Goal: Task Accomplishment & Management: Manage account settings

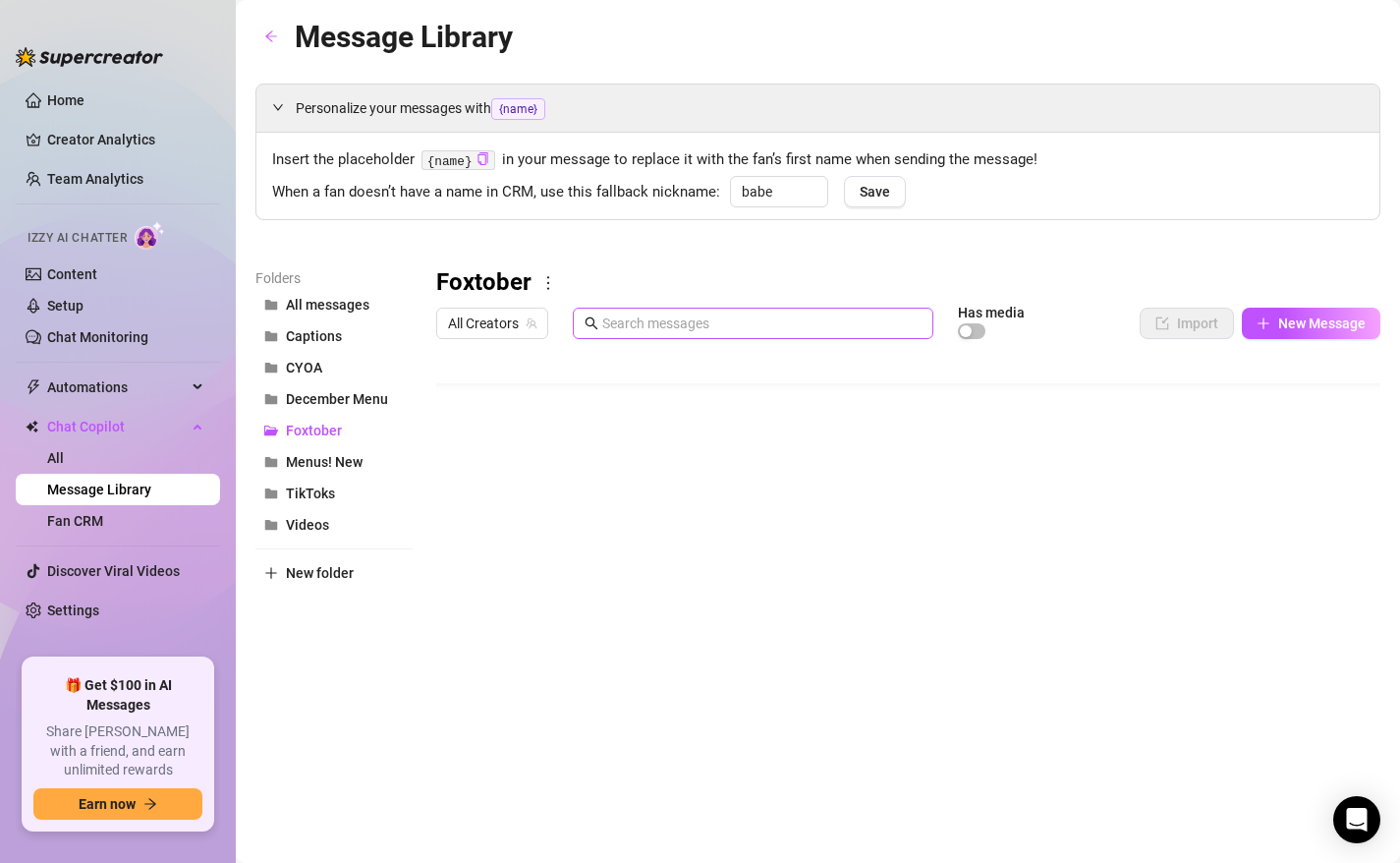
scroll to position [39, 0]
click at [314, 315] on button "All messages" at bounding box center [334, 305] width 158 height 32
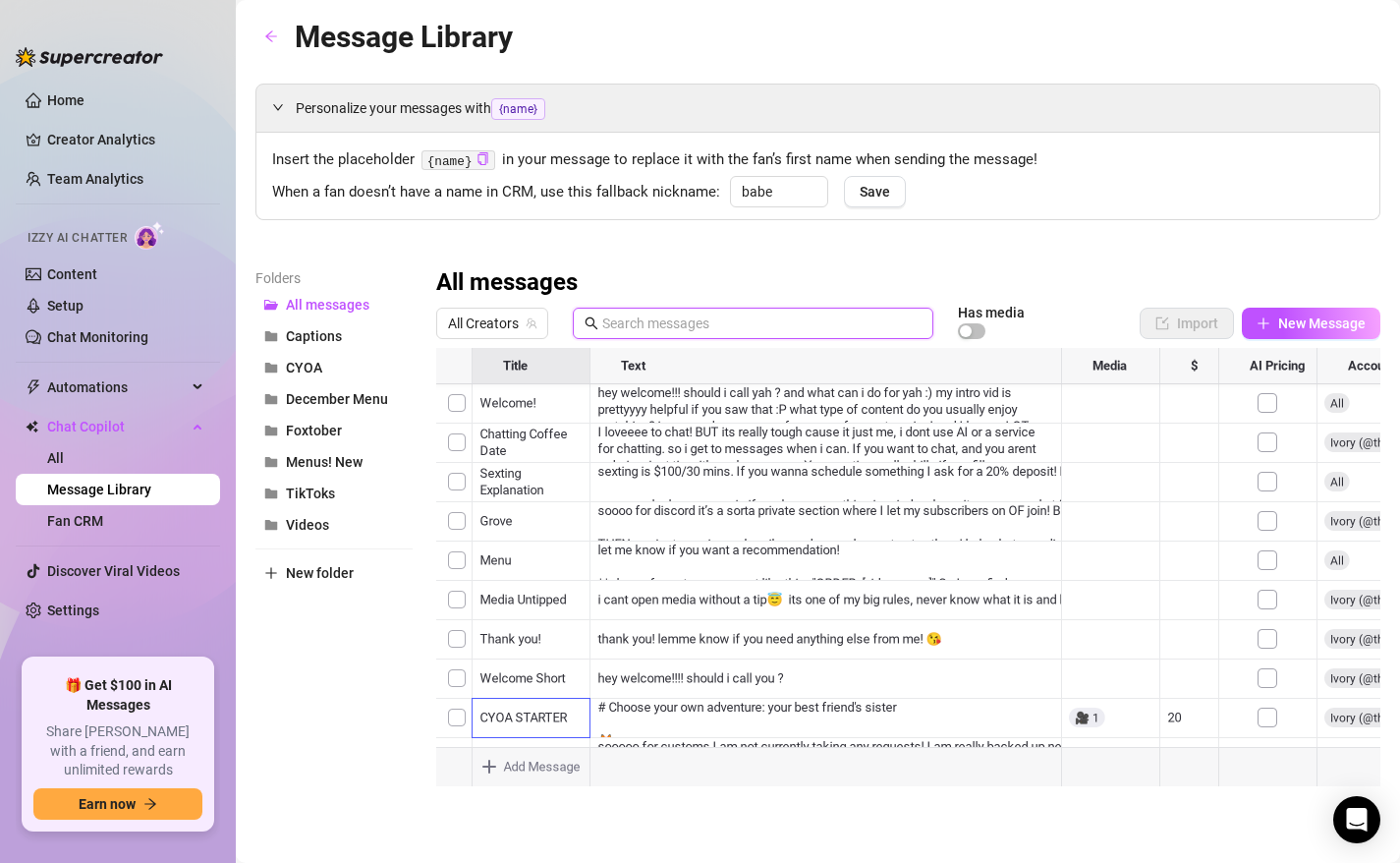
click at [674, 329] on input "text" at bounding box center [762, 323] width 319 height 22
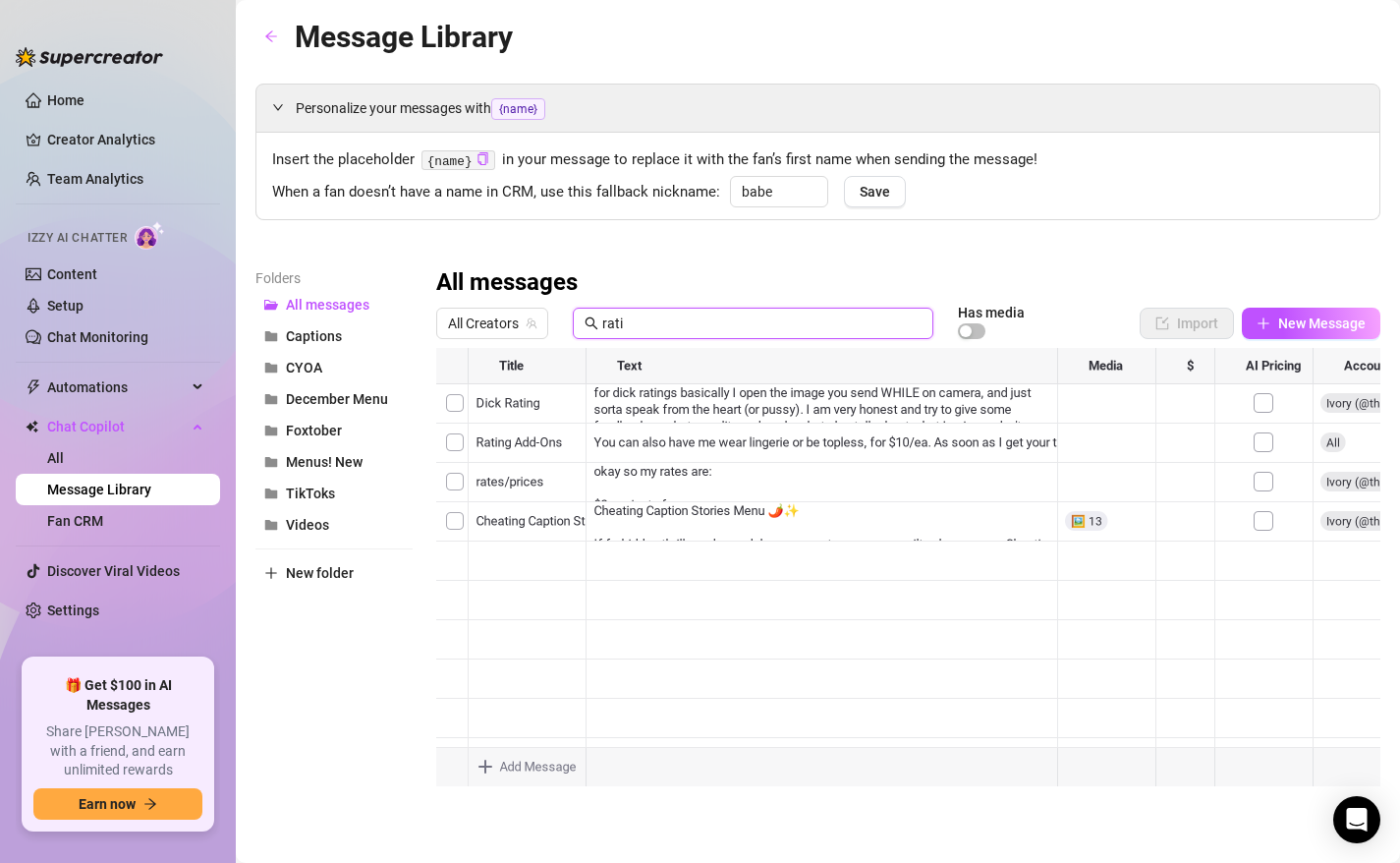
scroll to position [0, 0]
click at [667, 470] on div at bounding box center [908, 567] width 944 height 438
type input "rating"
click at [667, 470] on div at bounding box center [908, 567] width 944 height 438
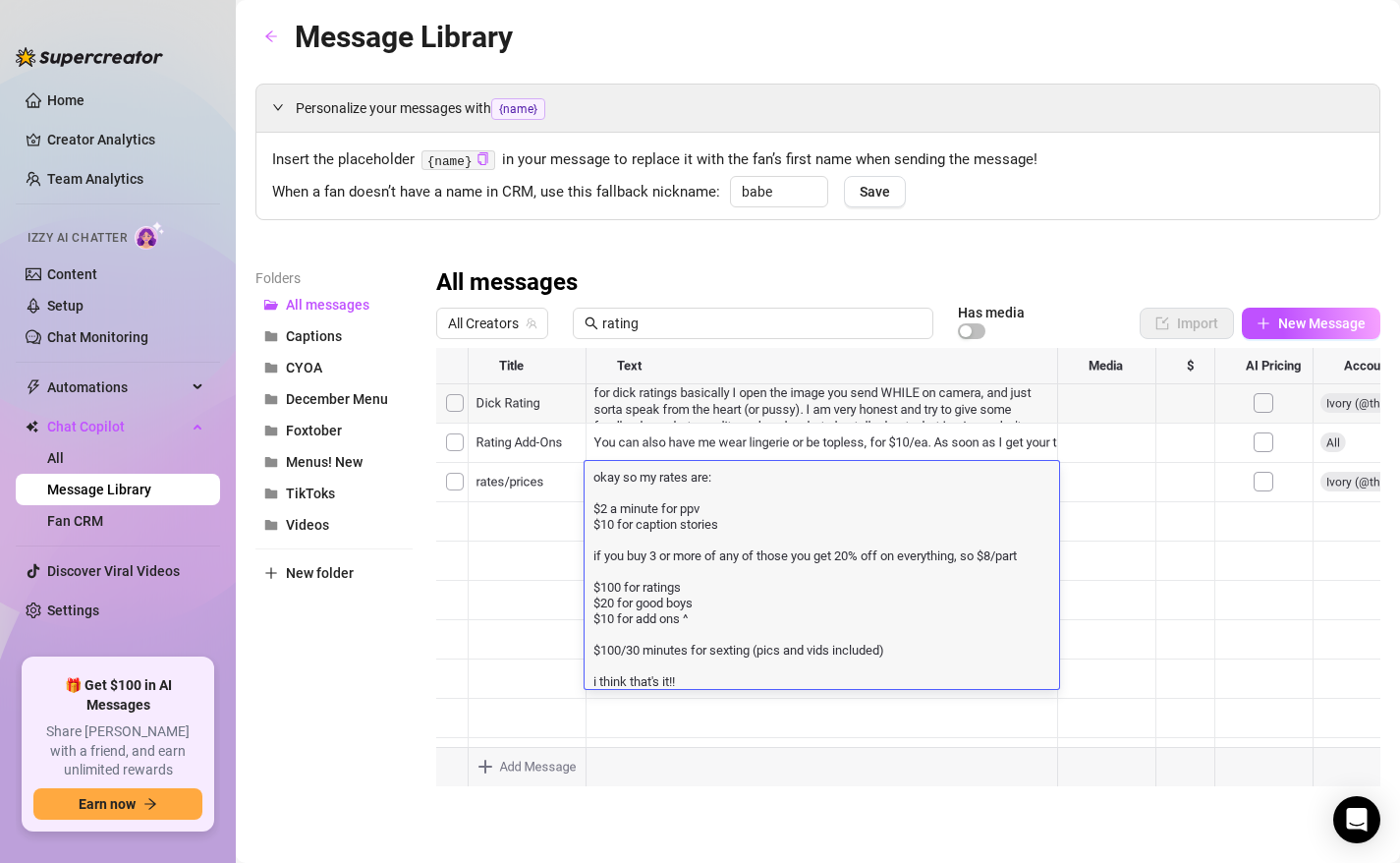
click at [694, 502] on textarea "okay so my rates are: $2 a minute for ppv $10 for caption stories if you buy 3 …" at bounding box center [822, 578] width 475 height 222
click at [523, 598] on div at bounding box center [908, 567] width 944 height 438
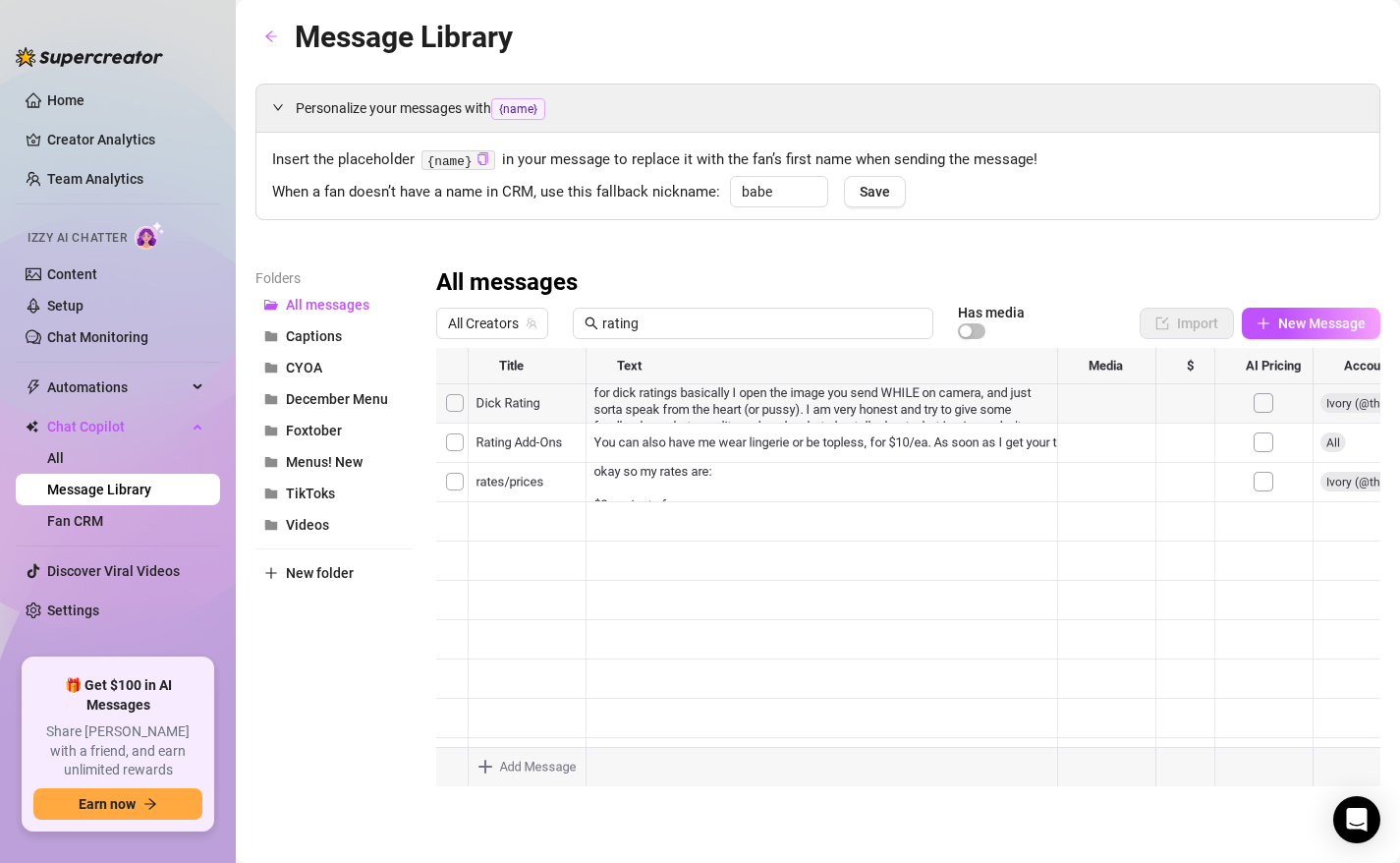
click at [646, 404] on div at bounding box center [908, 567] width 944 height 438
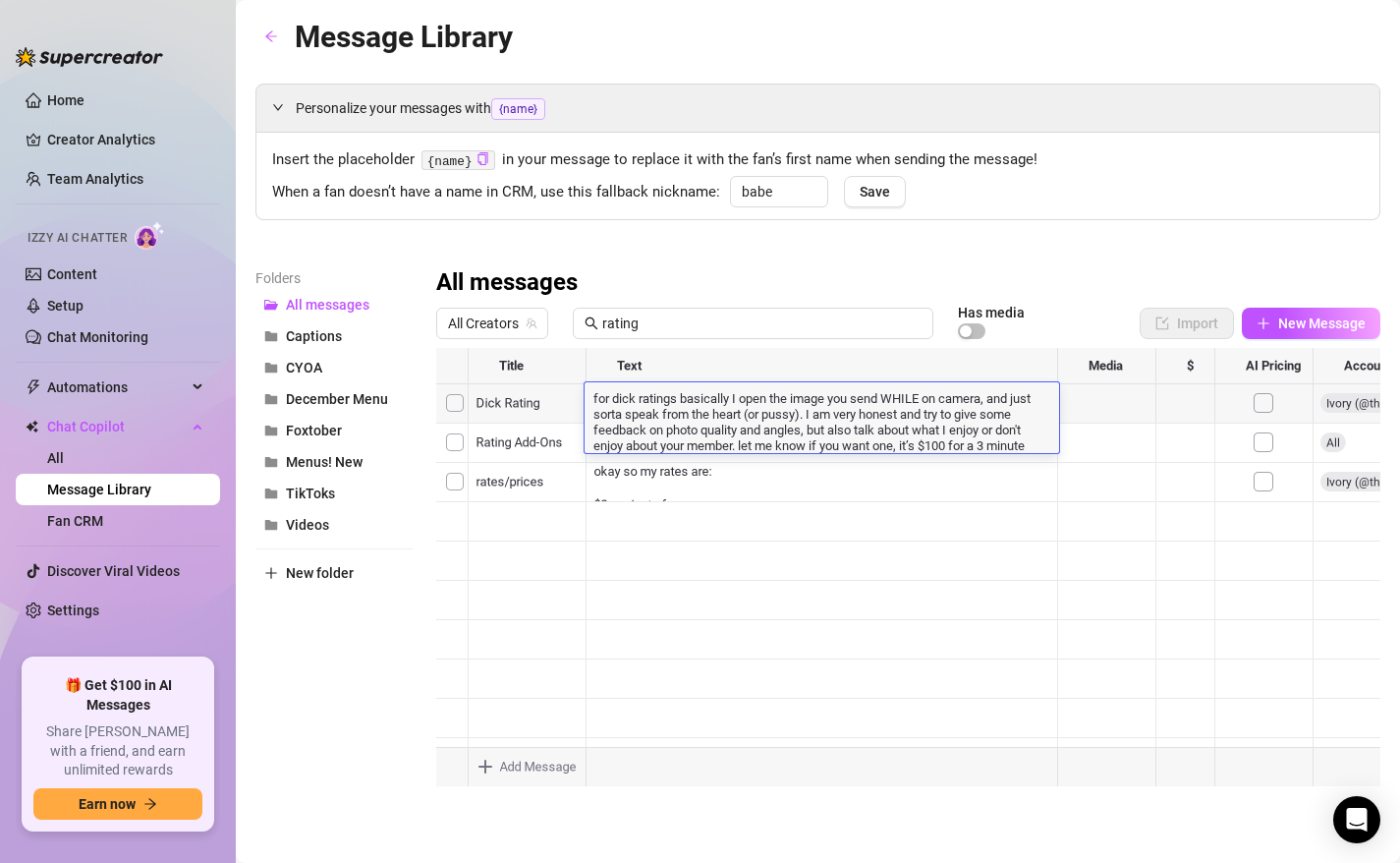
click at [676, 406] on textarea "for dick ratings basically I open the image you send WHILE on camera, and just …" at bounding box center [822, 420] width 475 height 65
click at [537, 590] on div at bounding box center [908, 567] width 944 height 438
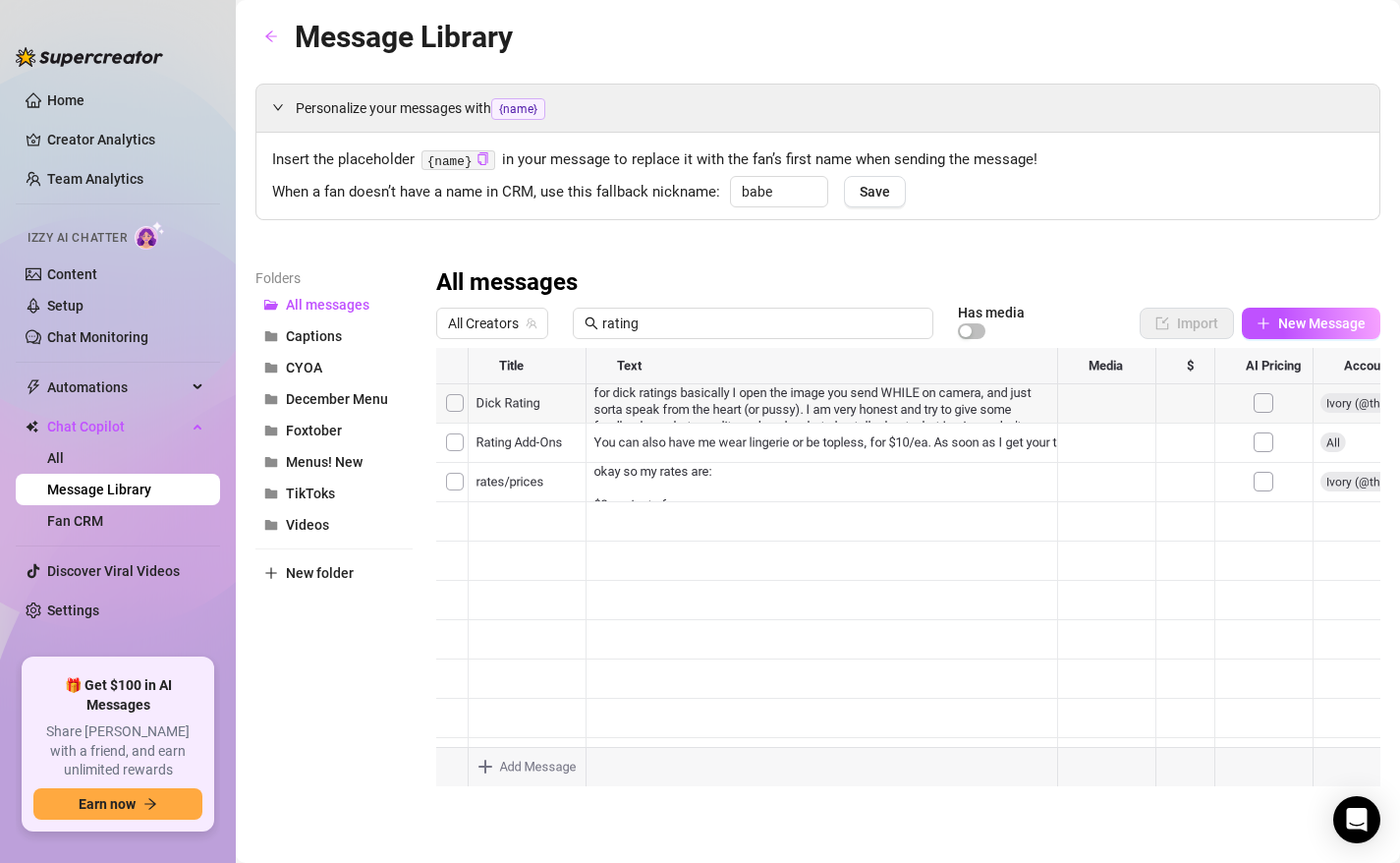
click at [518, 396] on div at bounding box center [908, 567] width 944 height 438
click at [632, 407] on div at bounding box center [908, 567] width 944 height 438
click at [671, 406] on div at bounding box center [908, 567] width 944 height 438
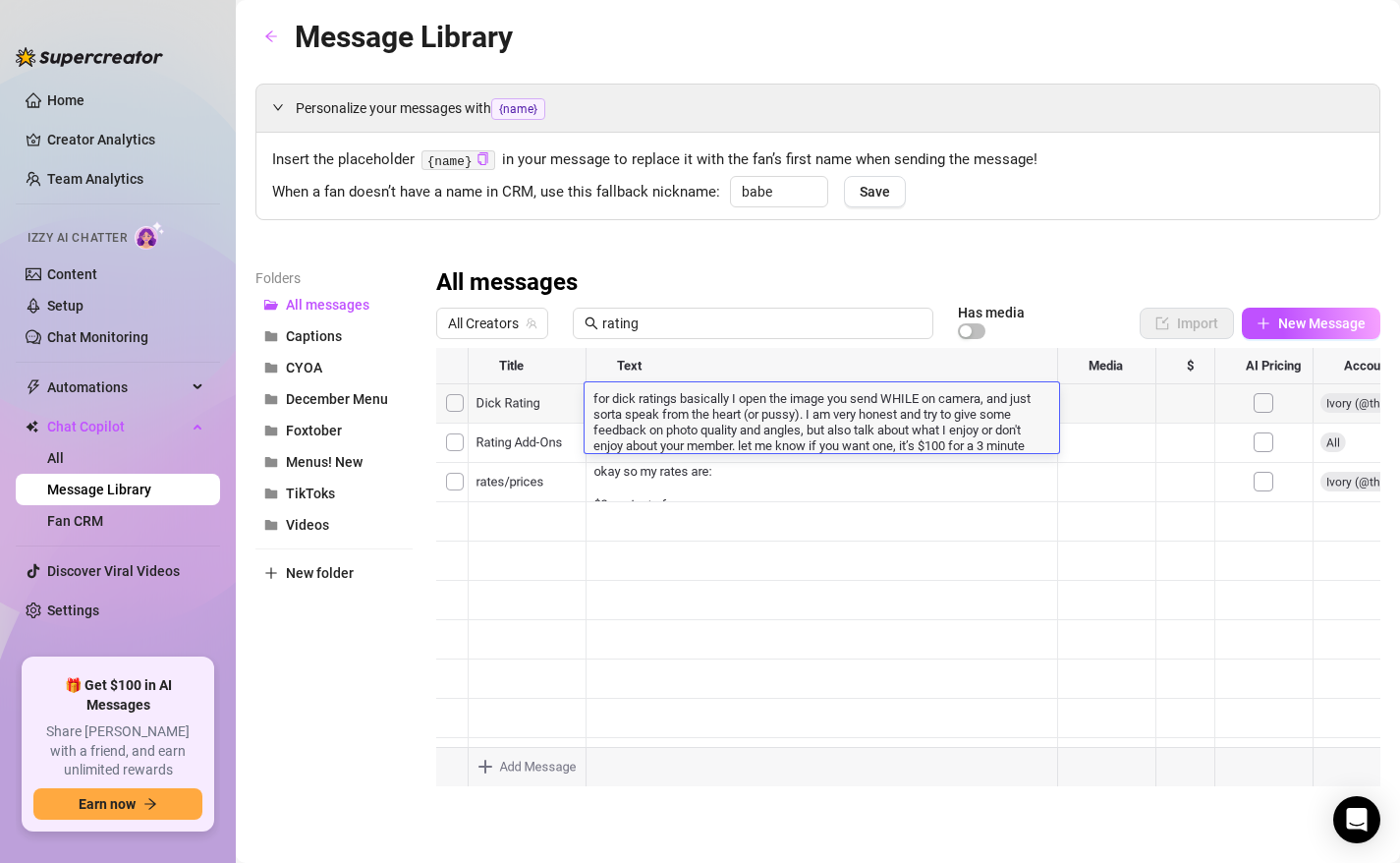
click at [671, 406] on textarea "for dick ratings basically I open the image you send WHILE on camera, and just …" at bounding box center [822, 420] width 475 height 65
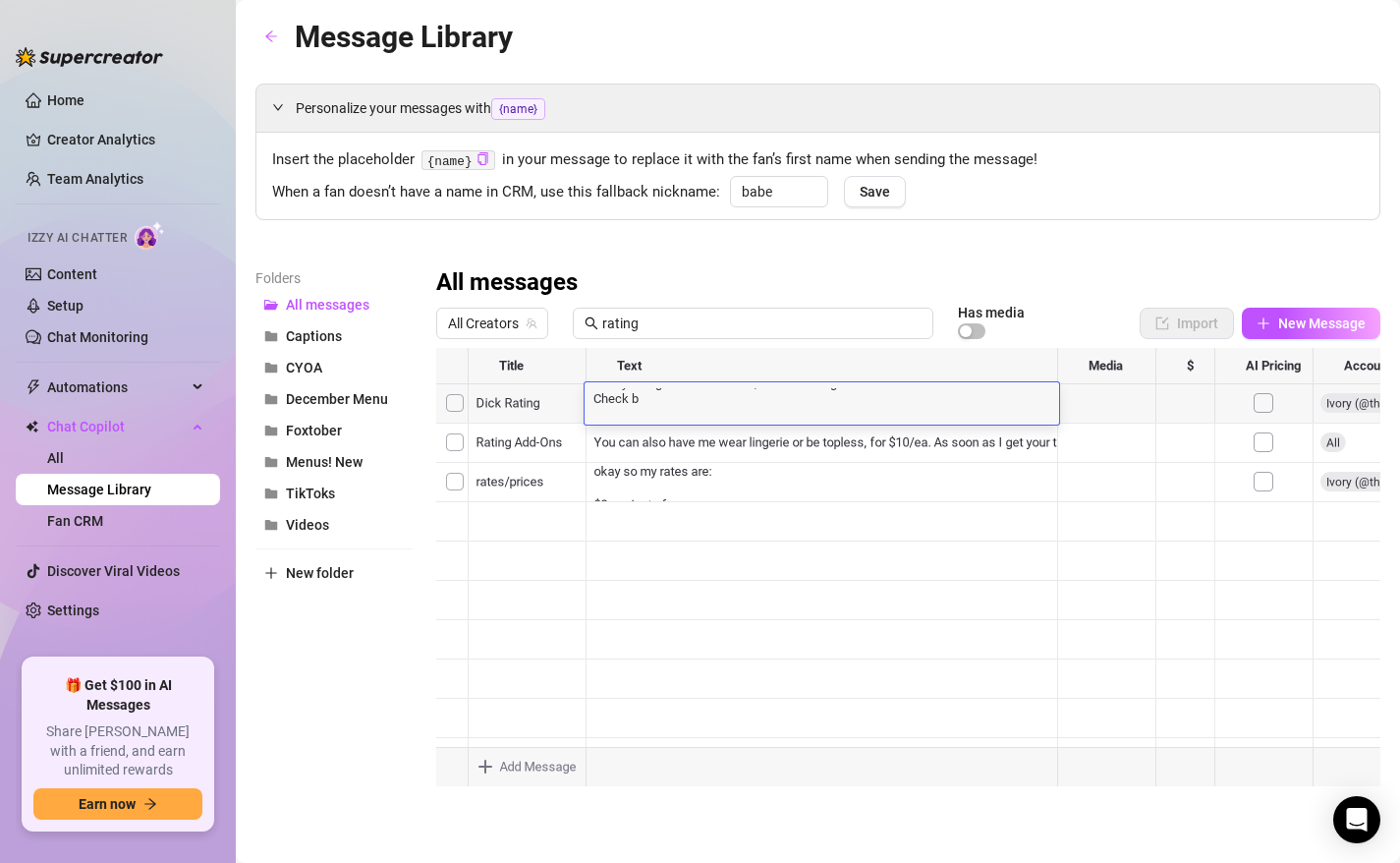
scroll to position [4, 0]
type textarea "So my ratings are closed atm, I am focusing on the fundraiser for the month! Ch…"
click at [687, 416] on textarea "So my ratings are closed atm, I am focusing on the fundraiser for the month! Ch…" at bounding box center [822, 404] width 475 height 33
type textarea "So my ratings are closed atm, I am focusing on the fundraiser for the month! Ch…"
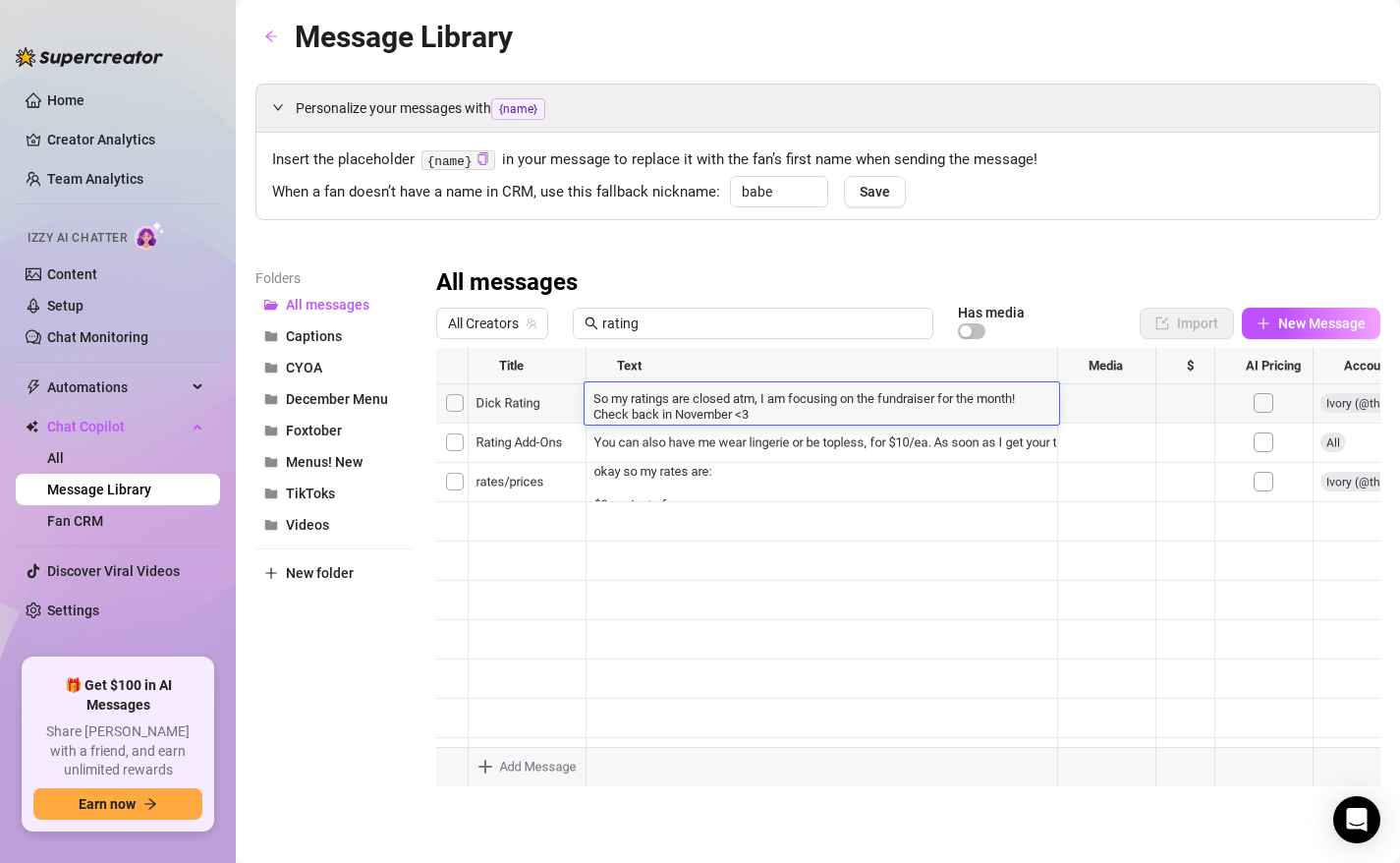
click at [883, 255] on div "Personalize your messages with {name} Insert the placeholder {name} in your mes…" at bounding box center [818, 435] width 1126 height 702
